Goal: Information Seeking & Learning: Learn about a topic

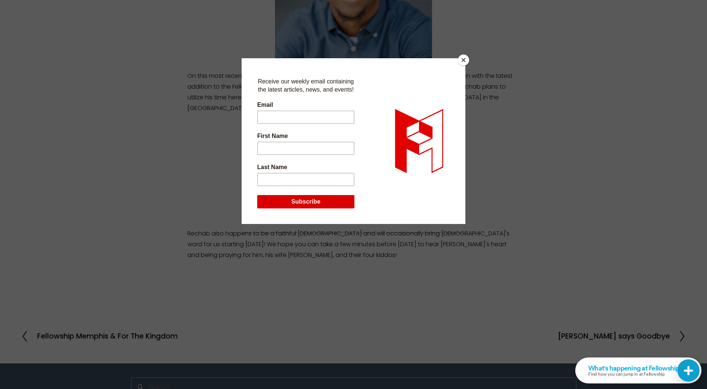
scroll to position [275, 0]
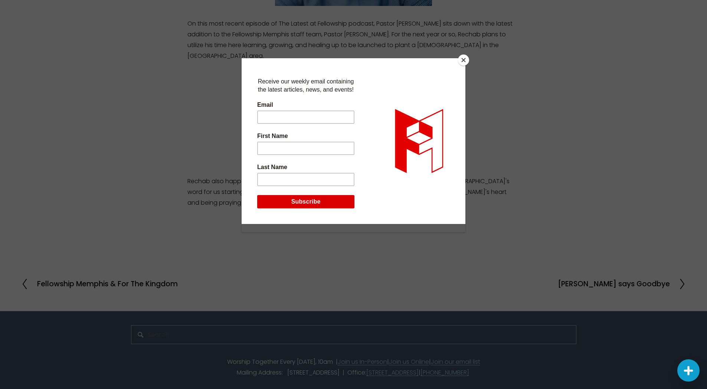
click at [464, 61] on button "Close" at bounding box center [463, 60] width 11 height 11
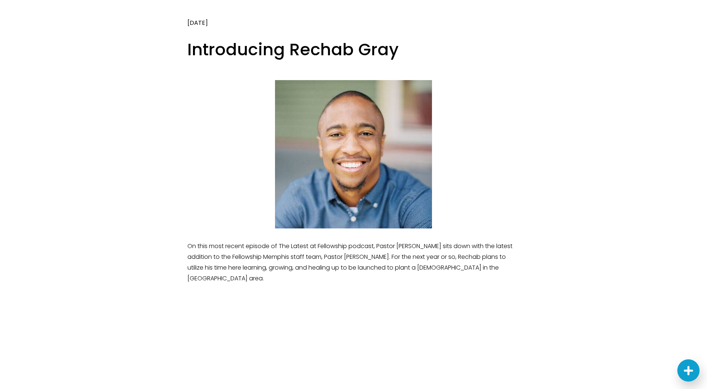
scroll to position [0, 0]
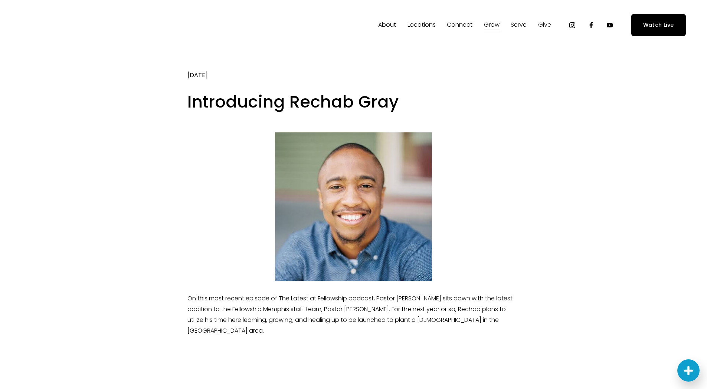
click at [424, 25] on span "Locations" at bounding box center [421, 25] width 28 height 11
click at [0, 0] on span "In-Person" at bounding box center [0, 0] width 0 height 0
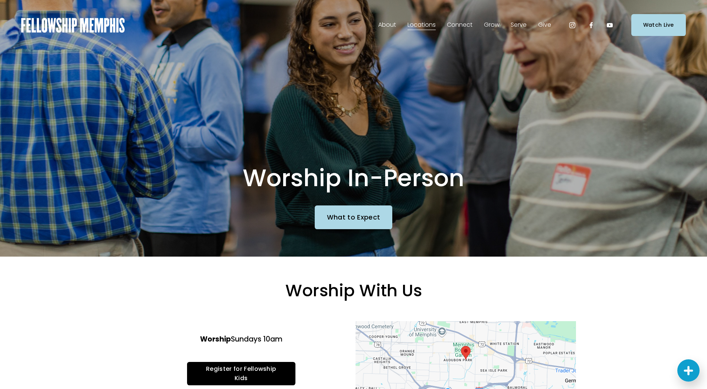
click at [389, 26] on span "About" at bounding box center [387, 25] width 18 height 11
click at [0, 0] on span "Our Values" at bounding box center [0, 0] width 0 height 0
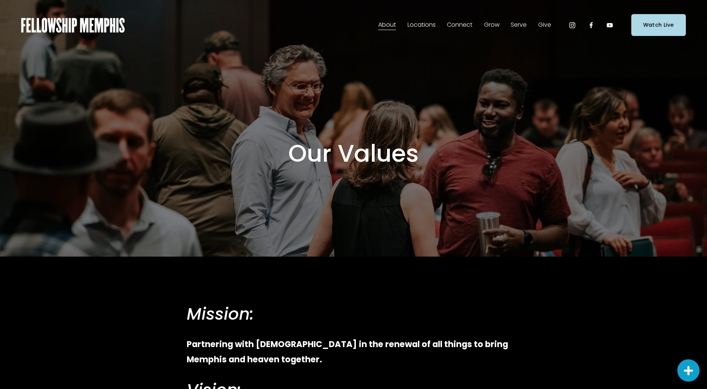
click at [0, 0] on span "Our Beliefs" at bounding box center [0, 0] width 0 height 0
